Goal: Information Seeking & Learning: Learn about a topic

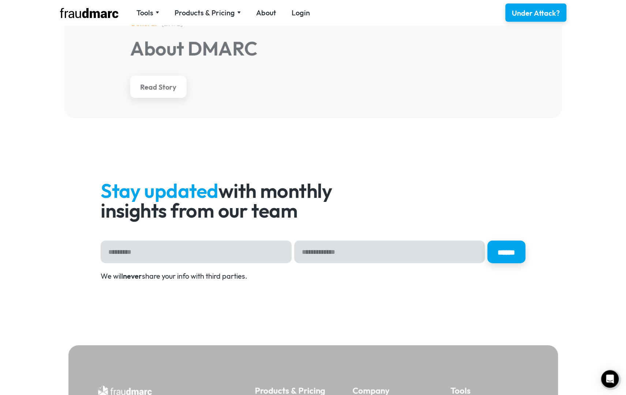
scroll to position [2929, 0]
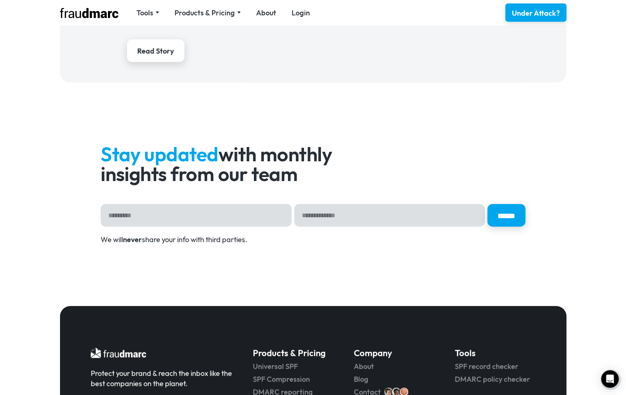
click at [516, 235] on div "We will never share your info with third parties." at bounding box center [313, 240] width 425 height 10
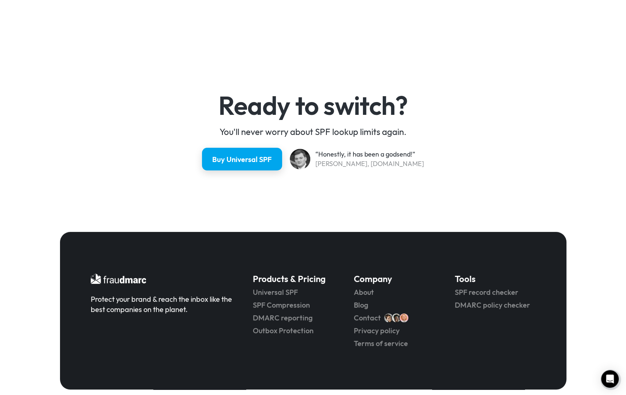
scroll to position [1892, 0]
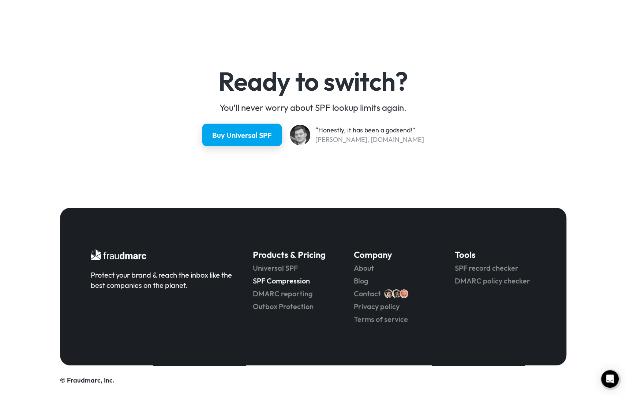
click at [286, 280] on link "SPF Compression" at bounding box center [293, 281] width 81 height 10
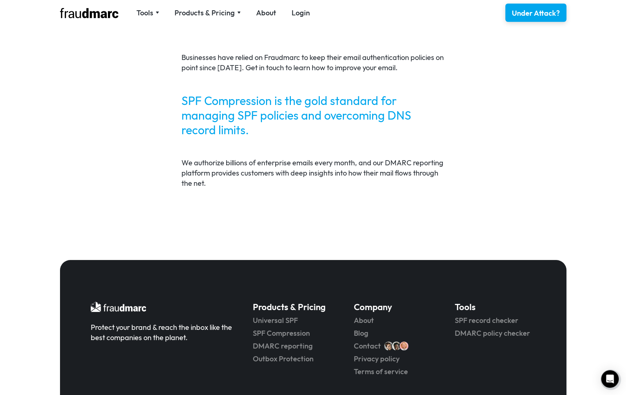
scroll to position [1481, 0]
